Goal: Task Accomplishment & Management: Manage account settings

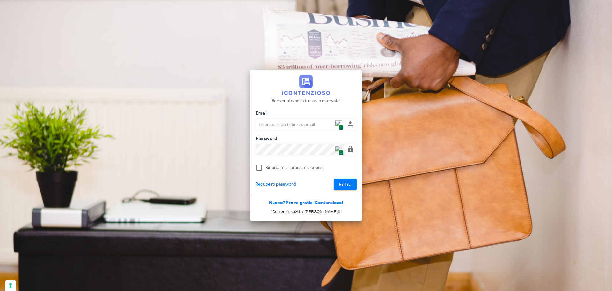
click at [338, 124] on img at bounding box center [339, 124] width 8 height 8
type input "p.rizza@studioassociatoadrev.it"
click at [339, 181] on span "Entra" at bounding box center [345, 183] width 13 height 5
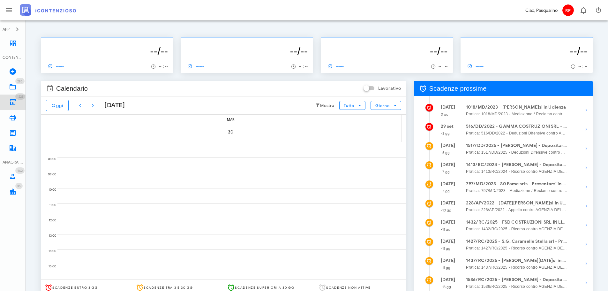
click at [5, 101] on link "1223 Archivio 1223" at bounding box center [13, 101] width 26 height 15
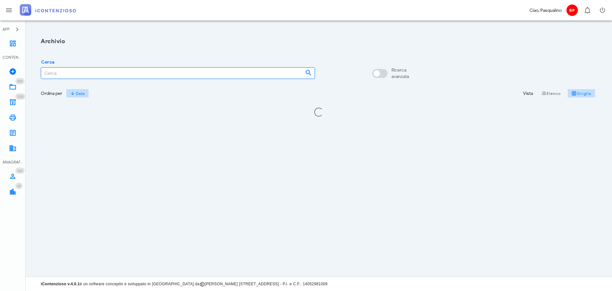
click at [210, 77] on input "Cerca" at bounding box center [170, 73] width 259 height 11
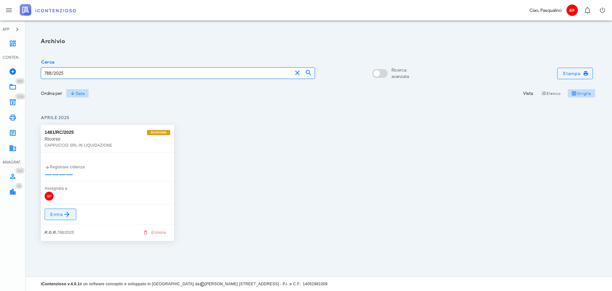
type input "788/2025"
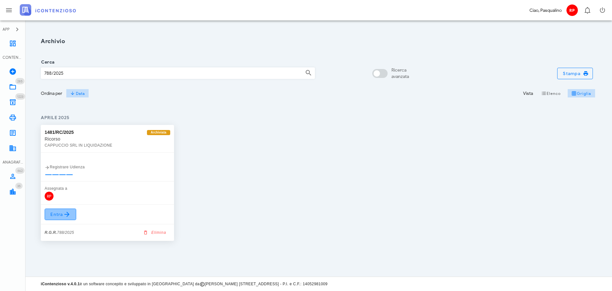
click at [68, 216] on icon at bounding box center [67, 214] width 8 height 8
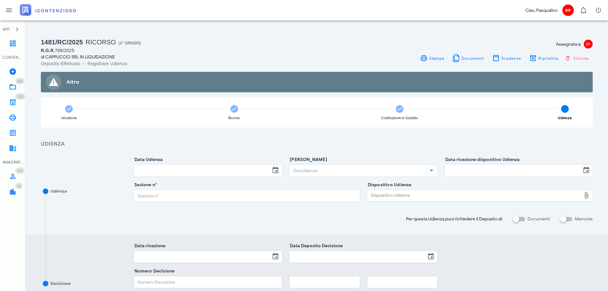
click at [541, 52] on div "Assegnata a: RP Stampa Documenti Scadenze Ripristina Elimina" at bounding box center [457, 52] width 280 height 30
click at [539, 58] on span "Ripristina" at bounding box center [548, 58] width 20 height 5
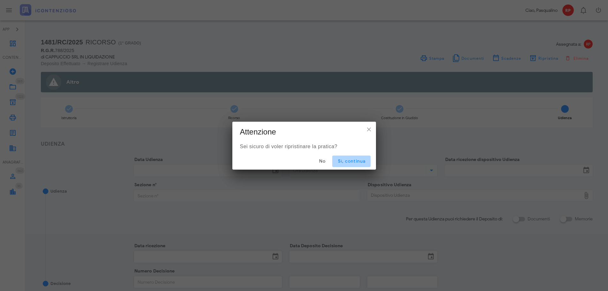
click at [360, 157] on button "Sì, continua" at bounding box center [351, 160] width 38 height 11
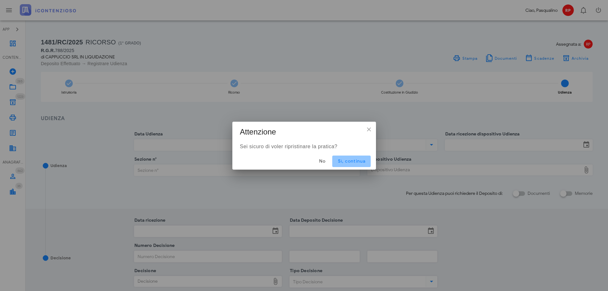
click at [359, 157] on button "Sì, continua" at bounding box center [351, 160] width 38 height 11
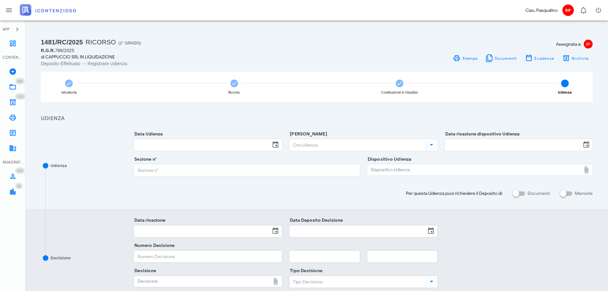
click at [205, 142] on input "Data Udienza" at bounding box center [202, 144] width 136 height 11
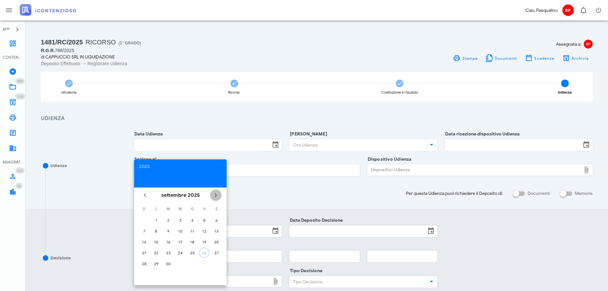
click at [216, 197] on icon "Il prossimo mese" at bounding box center [216, 195] width 8 height 8
click at [167, 231] on div "4" at bounding box center [168, 230] width 10 height 5
type input "04/11/2025"
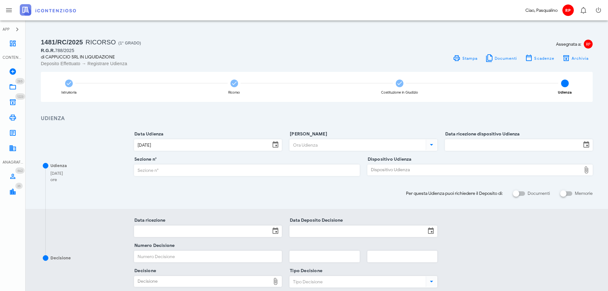
click at [320, 151] on div at bounding box center [363, 153] width 148 height 4
click at [321, 147] on input "Ora Udienza" at bounding box center [357, 144] width 135 height 11
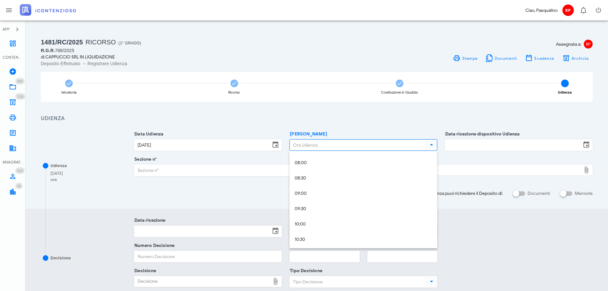
scroll to position [255, 0]
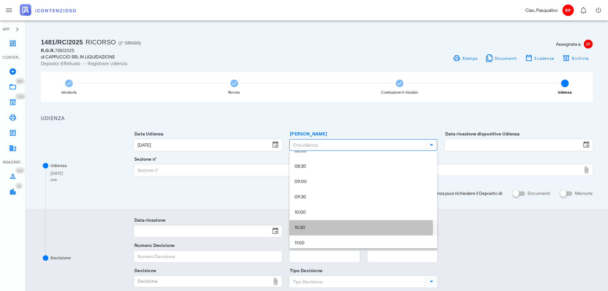
click at [320, 229] on div "10:30" at bounding box center [362, 227] width 137 height 5
type input "10:30"
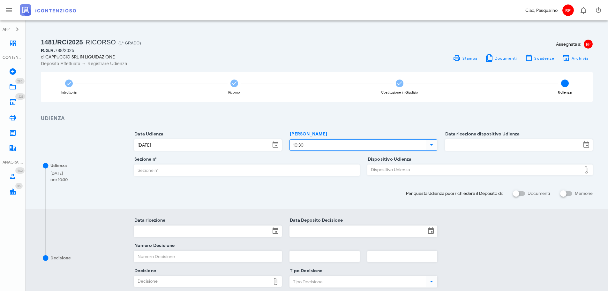
click at [466, 146] on input "Data ricezione dispositivo Udienza" at bounding box center [513, 144] width 136 height 11
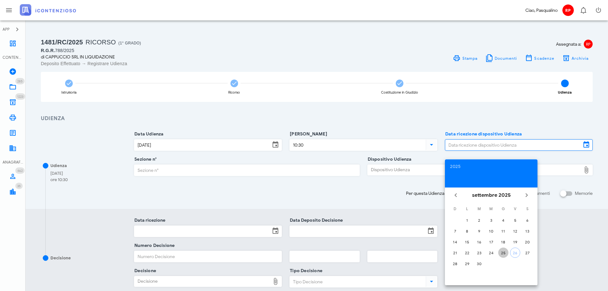
click at [501, 251] on div "25" at bounding box center [503, 252] width 10 height 5
type input "25/09/2025"
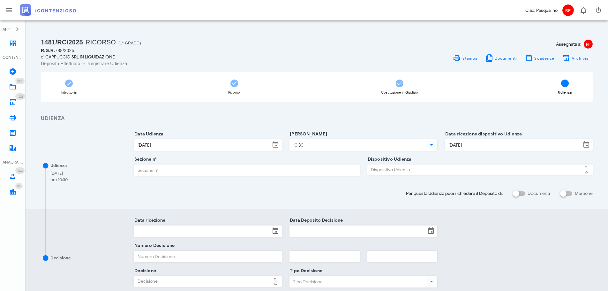
click at [248, 168] on input "Sezione n°" at bounding box center [246, 170] width 225 height 11
type input "3"
click at [454, 172] on div "Dispositivo Udienza" at bounding box center [473, 170] width 213 height 10
type input "C:\fakepath\AvvTratt___2060_2024.pdf"
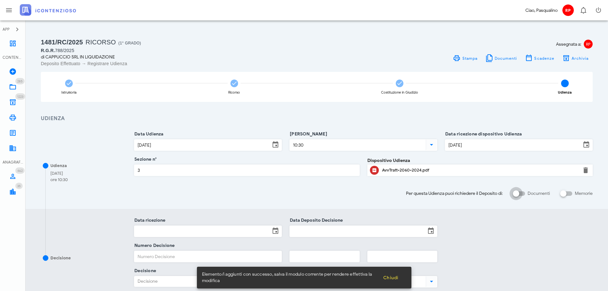
click at [523, 195] on input "Documenti" at bounding box center [519, 193] width 12 height 8
checkbox input "false"
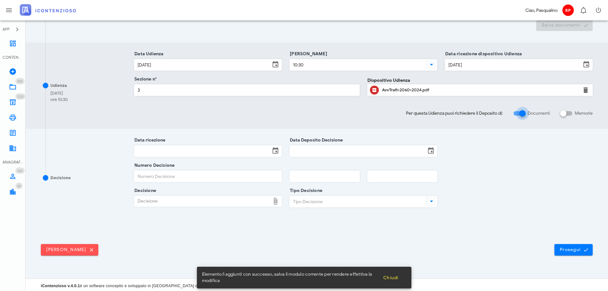
scroll to position [167, 0]
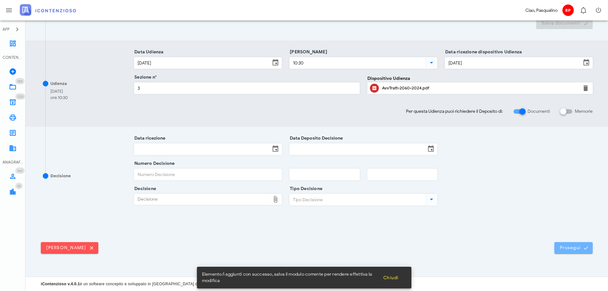
click at [564, 248] on span "Prosegui" at bounding box center [573, 248] width 28 height 6
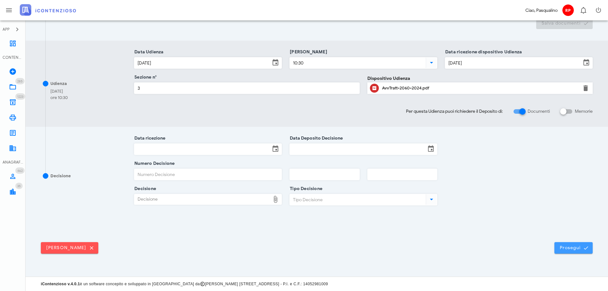
click at [564, 246] on span "Prosegui" at bounding box center [573, 248] width 28 height 6
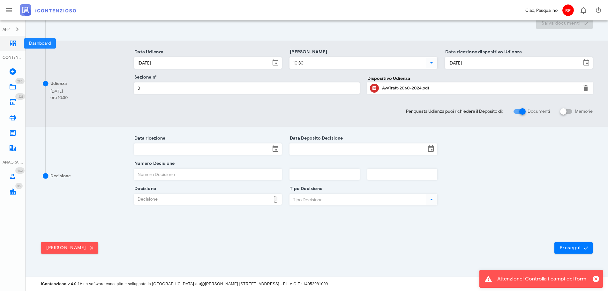
scroll to position [0, 0]
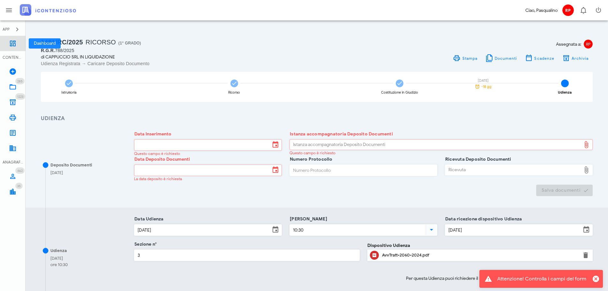
click at [12, 44] on icon at bounding box center [13, 44] width 8 height 8
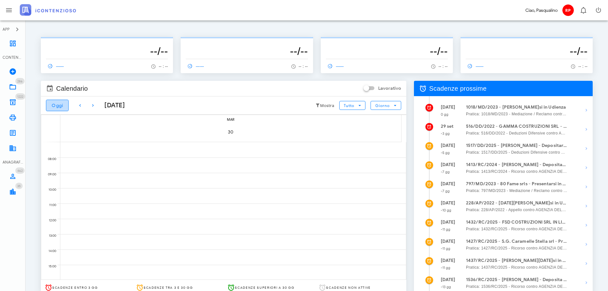
click at [68, 105] on button "Oggi" at bounding box center [57, 105] width 23 height 11
